Goal: Download file/media

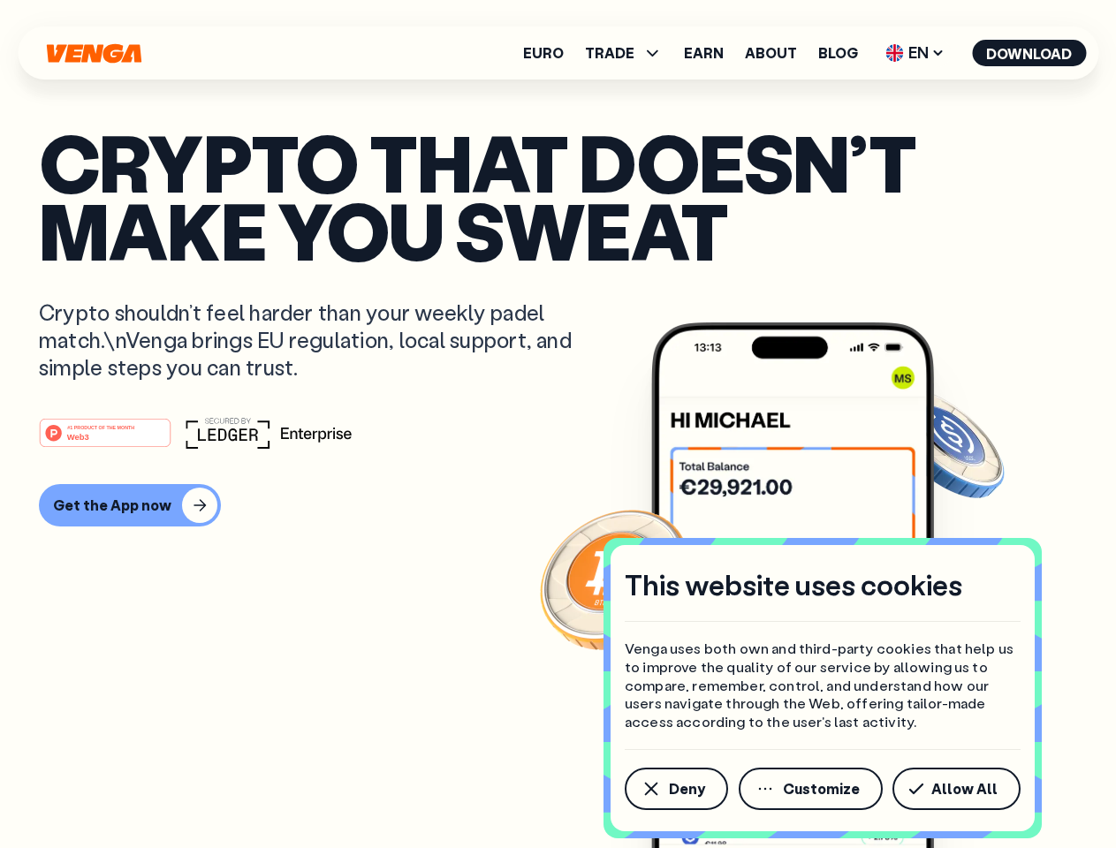
click at [558, 424] on div "#1 PRODUCT OF THE MONTH Web3" at bounding box center [558, 433] width 1038 height 32
click at [675, 789] on span "Deny" at bounding box center [687, 789] width 36 height 14
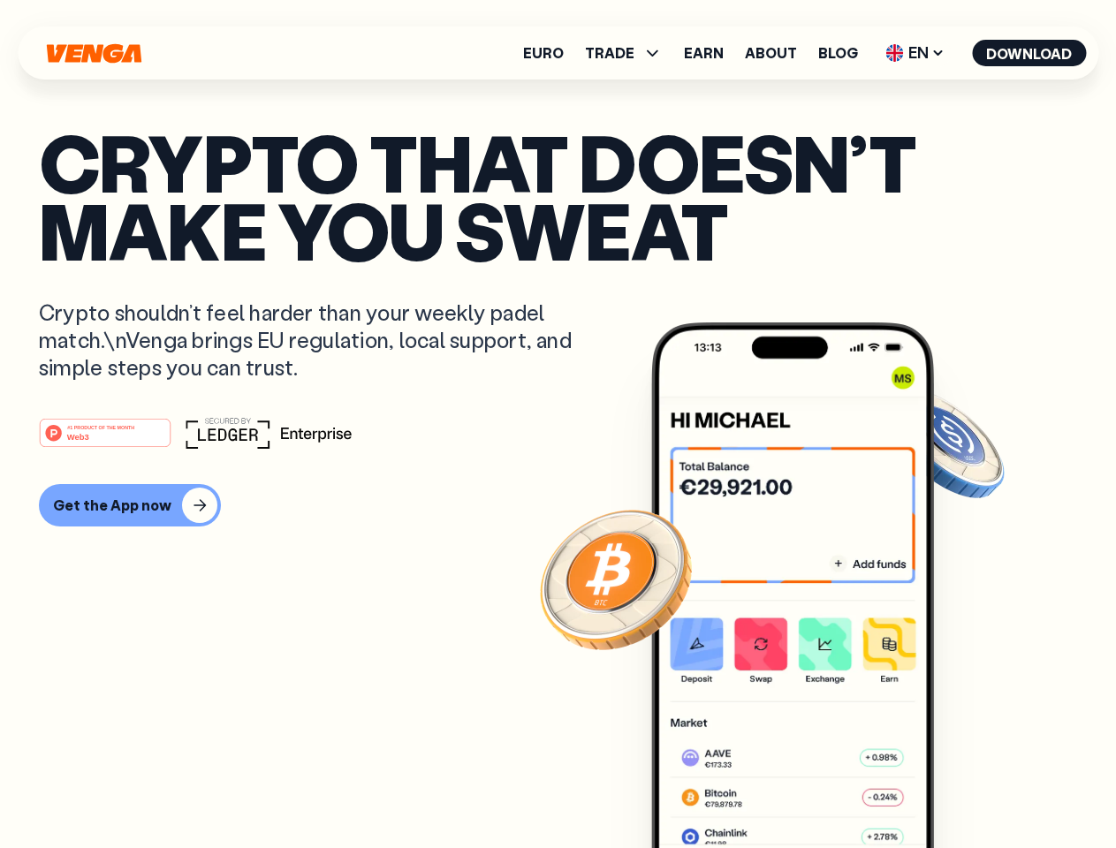
click at [812, 789] on img at bounding box center [792, 619] width 283 height 592
click at [960, 789] on article "Crypto that doesn’t make you sweat Crypto shouldn’t feel harder than your weekl…" at bounding box center [558, 459] width 1038 height 663
click at [629, 53] on span "TRADE" at bounding box center [609, 53] width 49 height 14
click at [916, 53] on span "EN" at bounding box center [915, 53] width 72 height 28
click at [1030, 53] on button "Download" at bounding box center [1029, 53] width 114 height 27
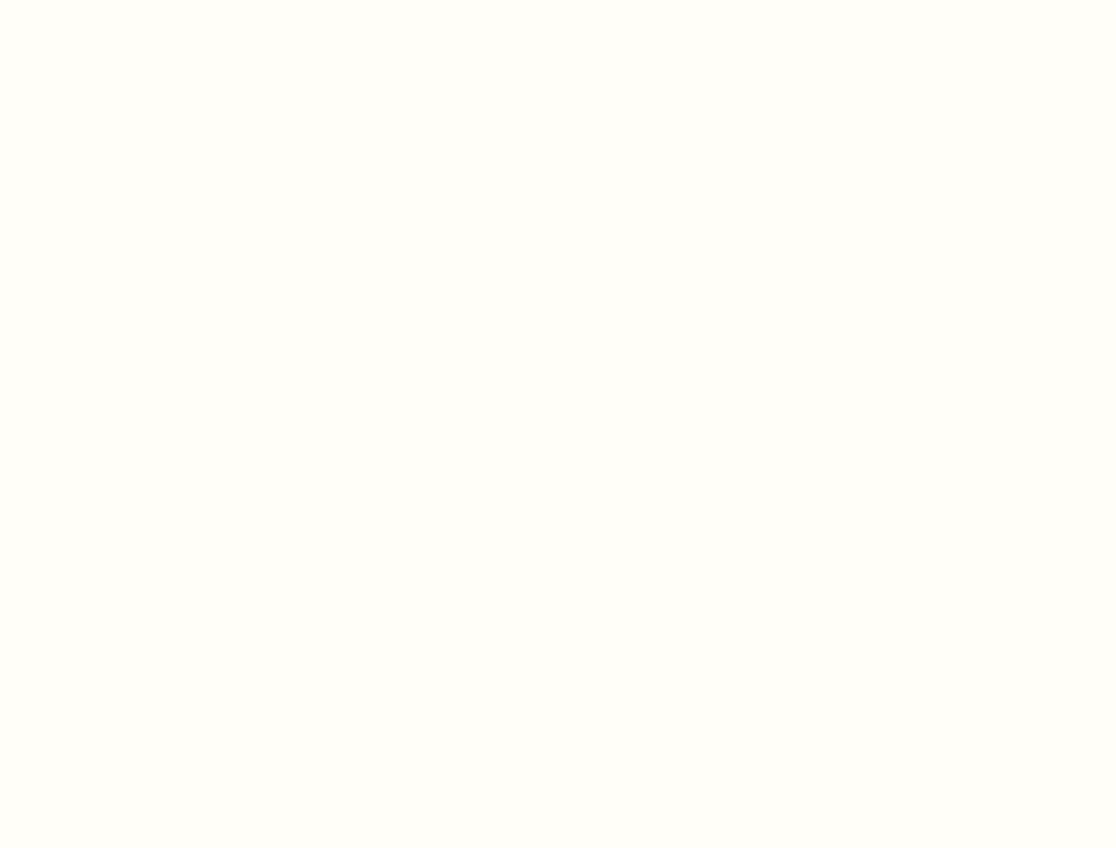
click at [127, 0] on html "This website uses cookies Venga uses both own and third-party cookies that help…" at bounding box center [558, 0] width 1116 height 0
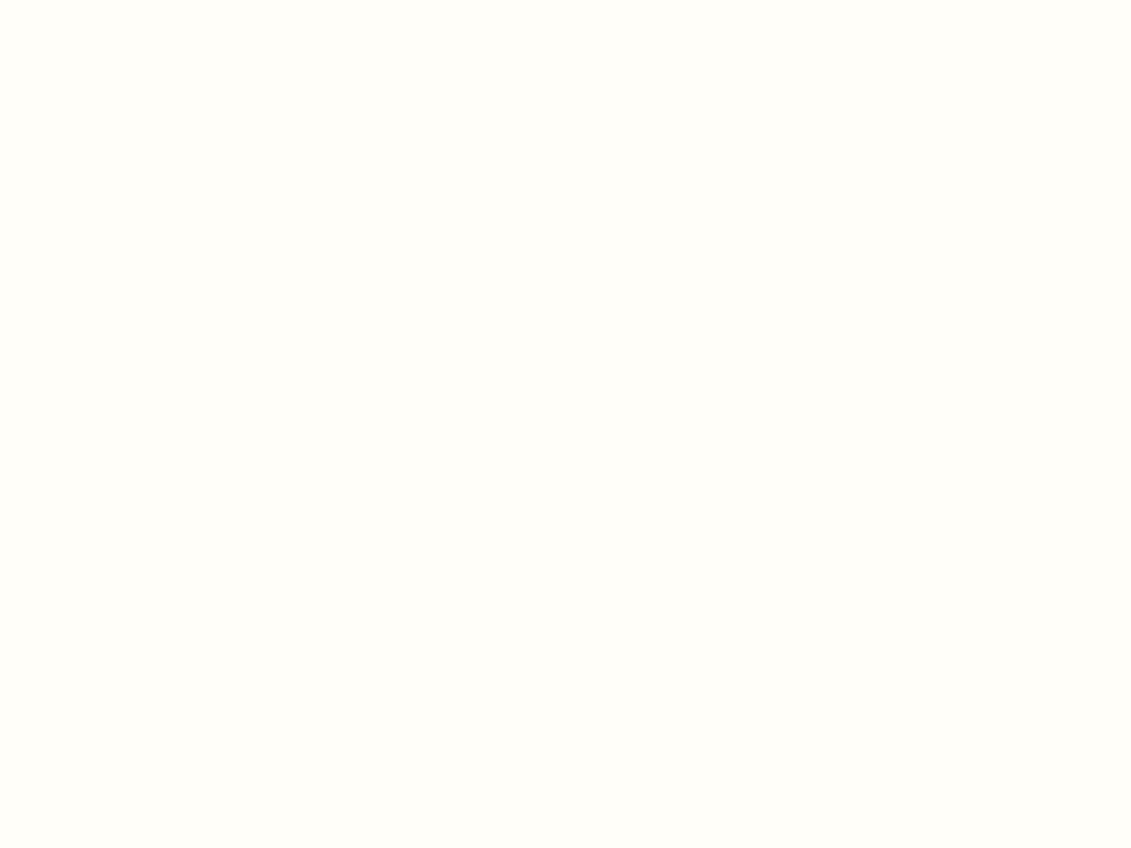
click at [108, 0] on html "This website uses cookies Venga uses both own and third-party cookies that help…" at bounding box center [565, 0] width 1131 height 0
